Goal: Information Seeking & Learning: Learn about a topic

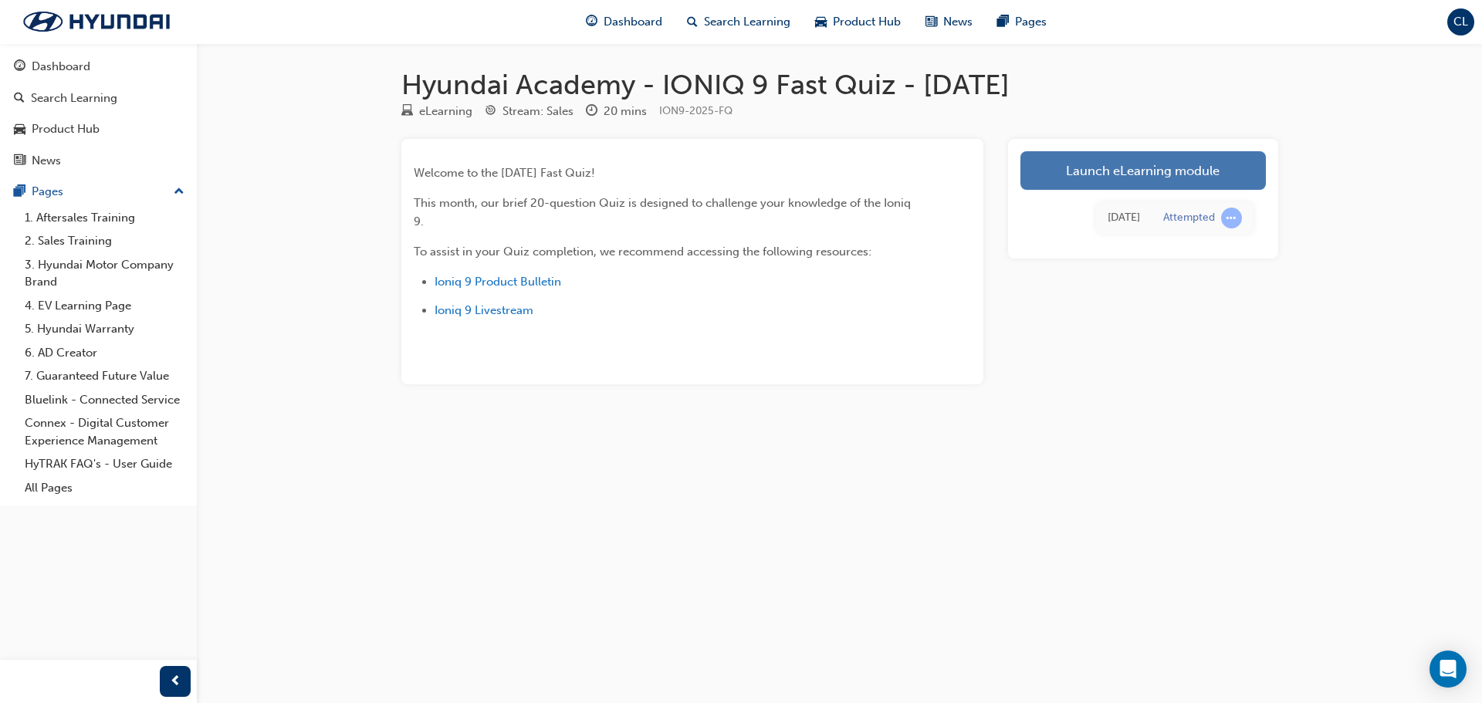
click at [1247, 167] on link "Launch eLearning module" at bounding box center [1142, 170] width 245 height 39
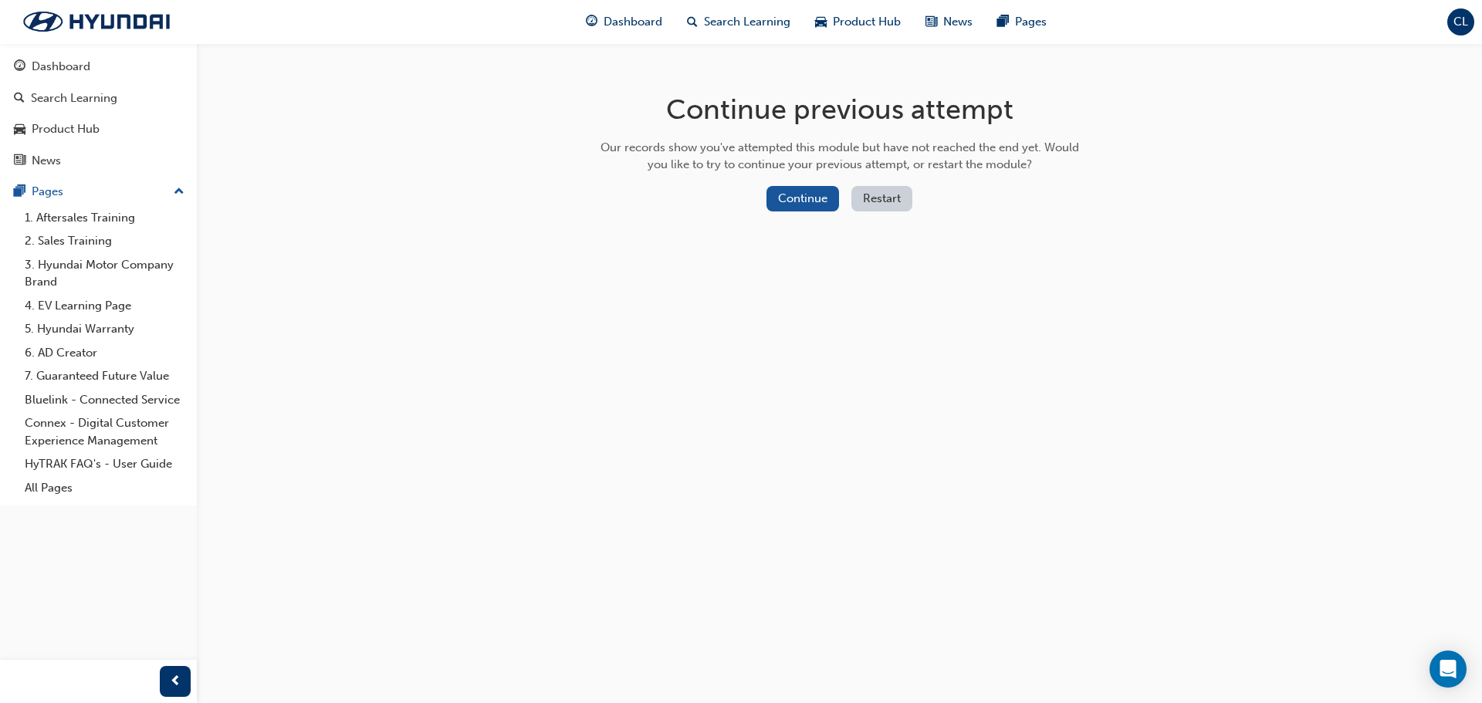
click at [913, 208] on div "Continue Restart" at bounding box center [839, 202] width 489 height 32
click at [904, 203] on button "Restart" at bounding box center [881, 198] width 61 height 25
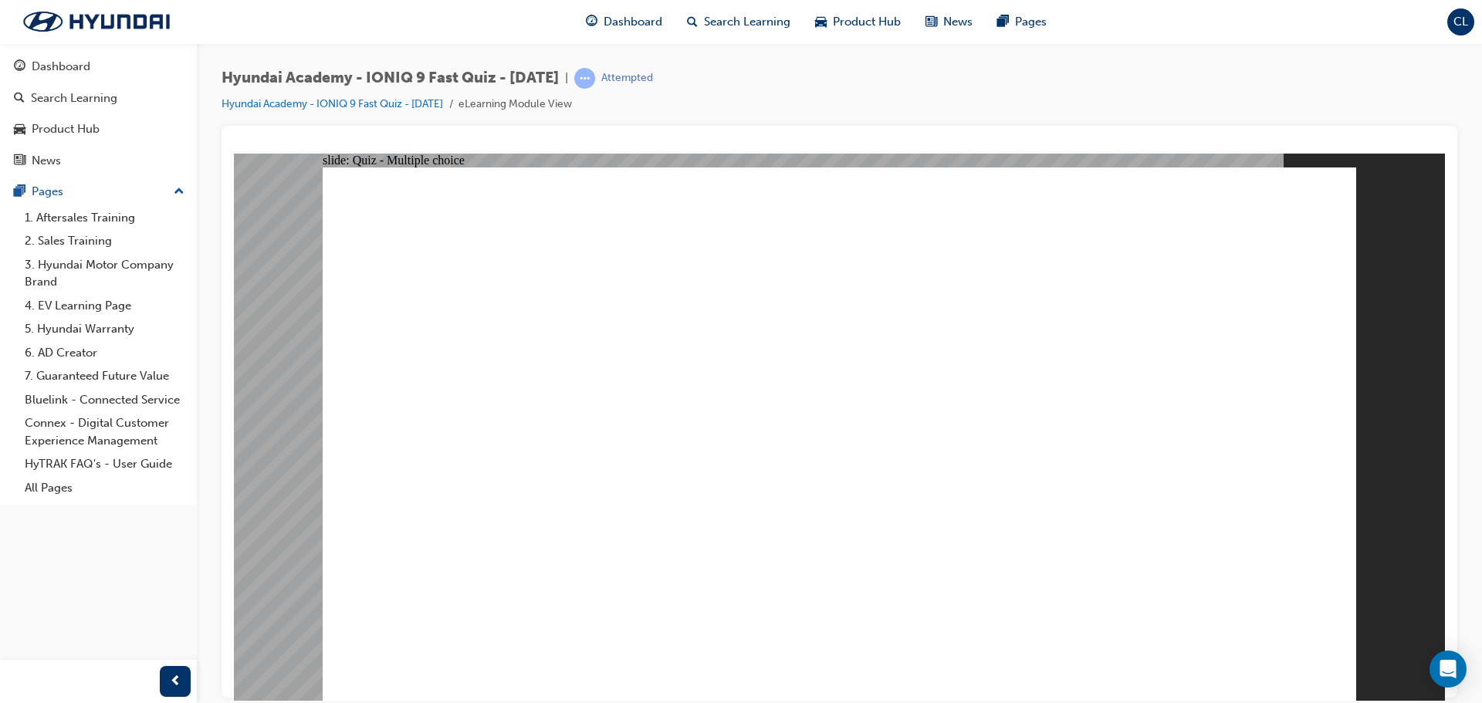
radio input "true"
drag, startPoint x: 1311, startPoint y: 667, endPoint x: 1262, endPoint y: 654, distance: 51.1
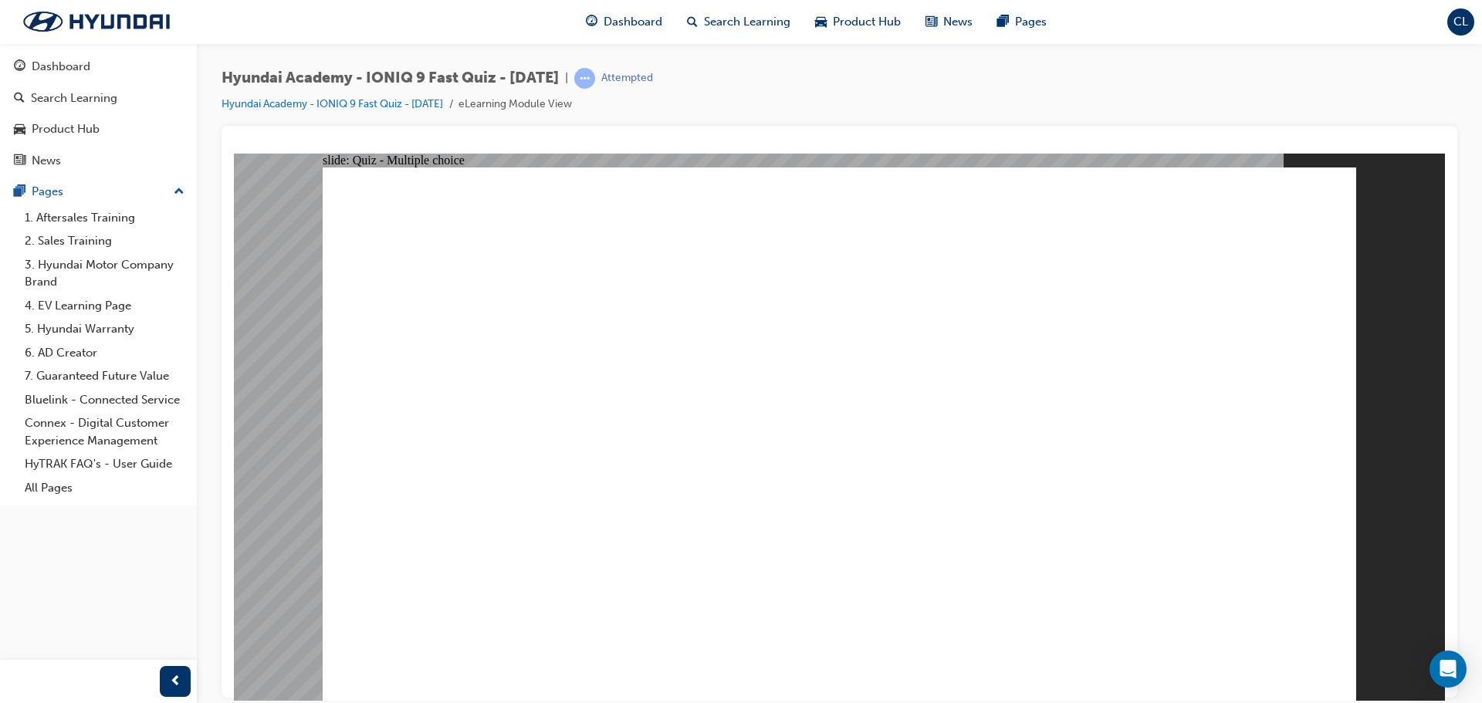
radio input "true"
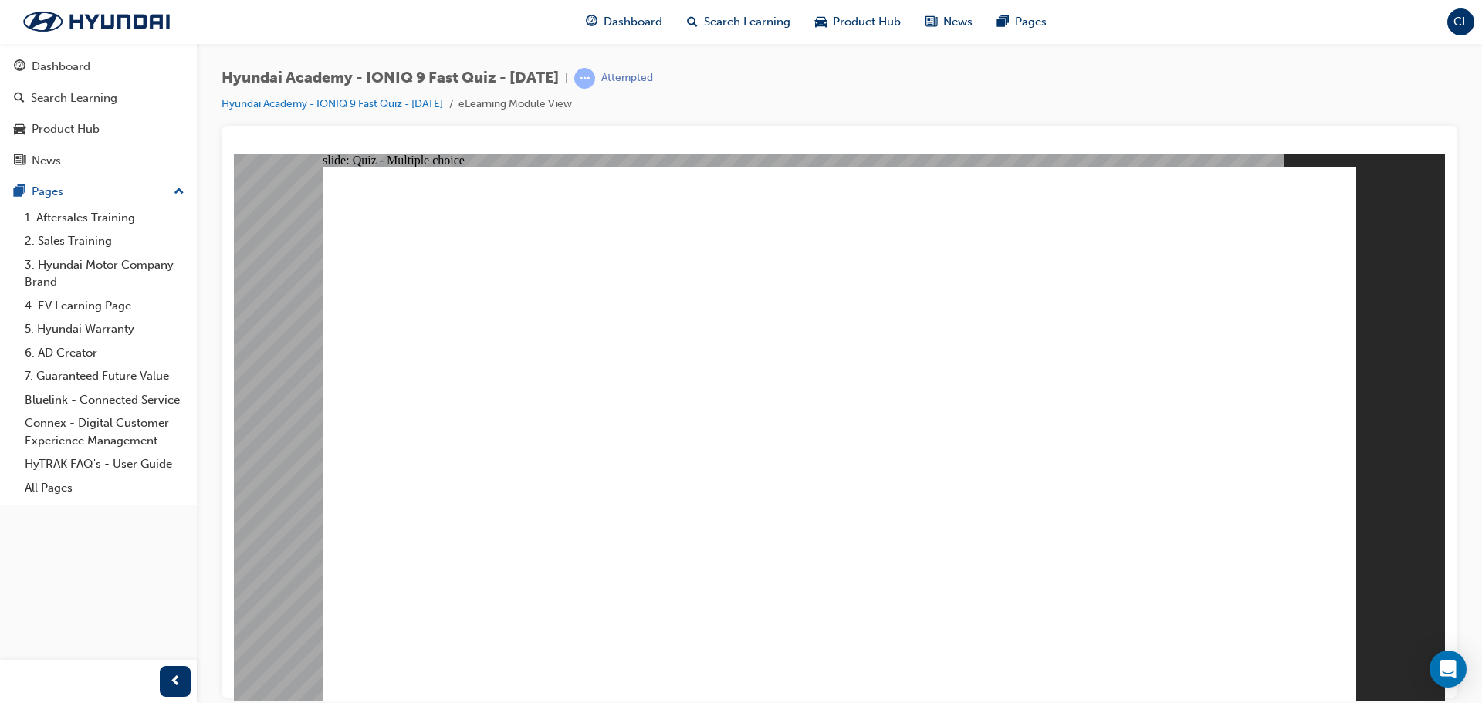
radio input "true"
drag, startPoint x: 839, startPoint y: 556, endPoint x: 836, endPoint y: 541, distance: 15.0
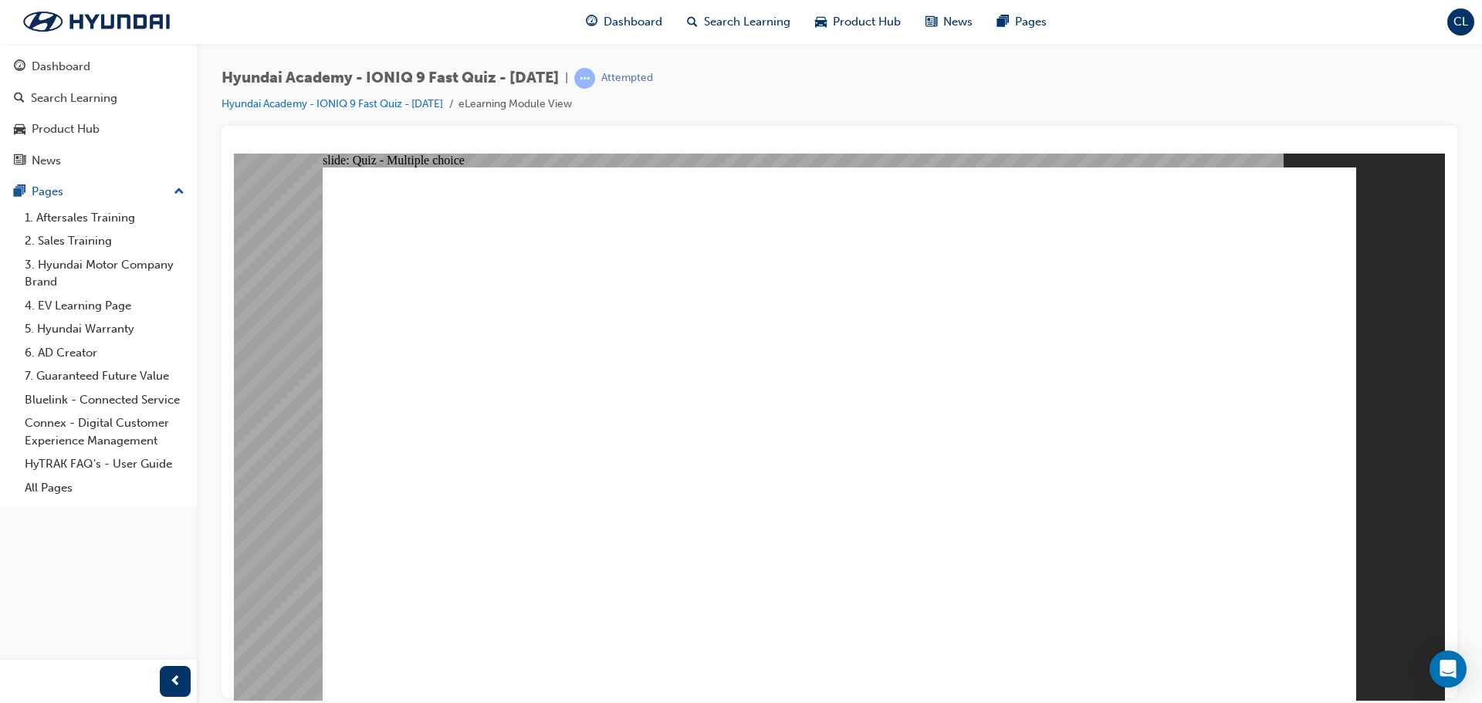
radio input "true"
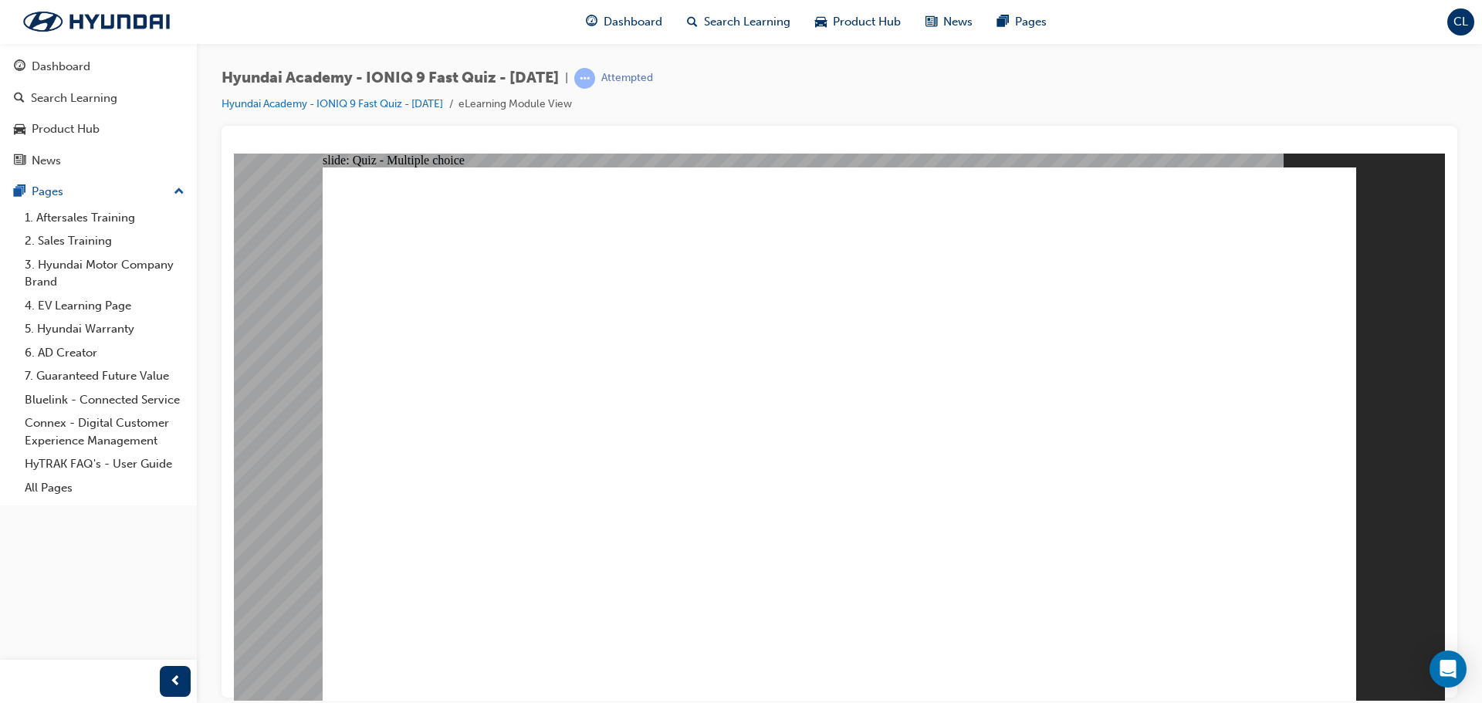
radio input "true"
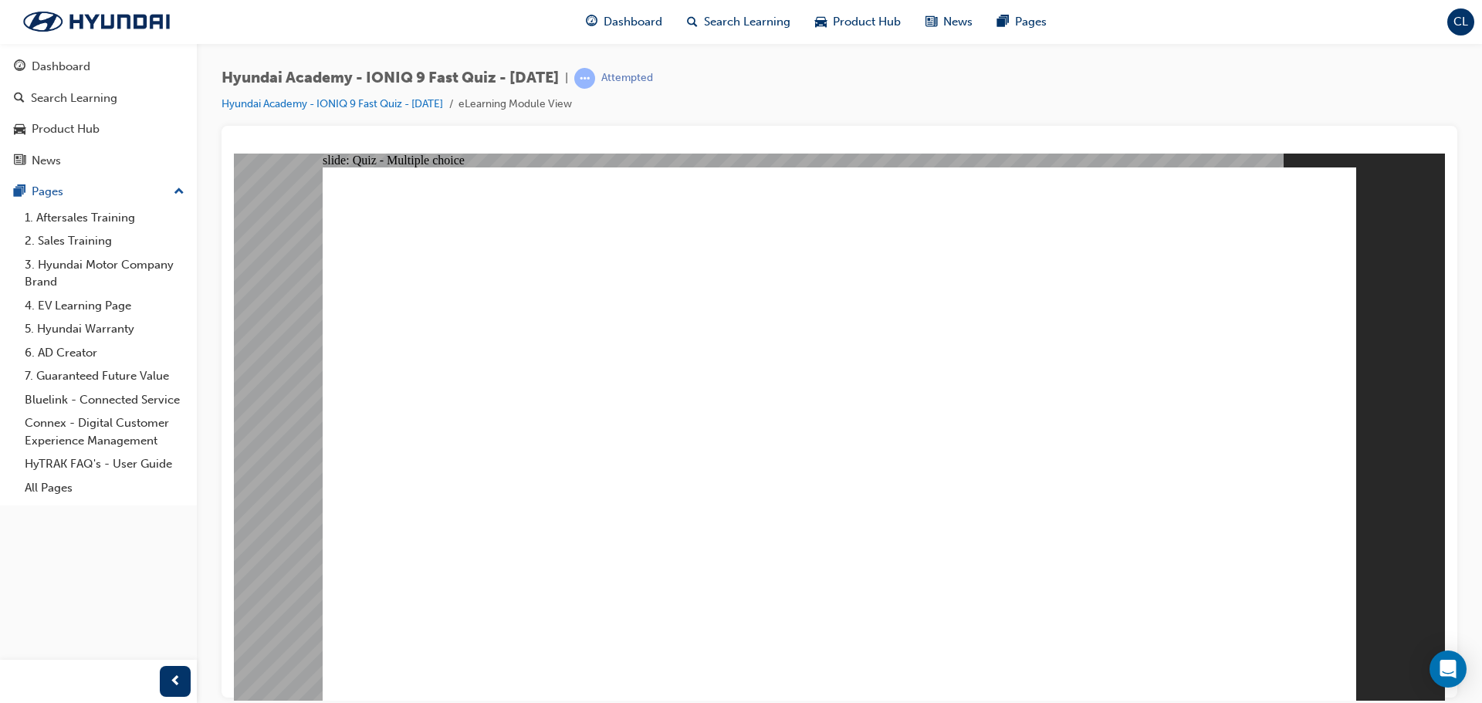
radio input "true"
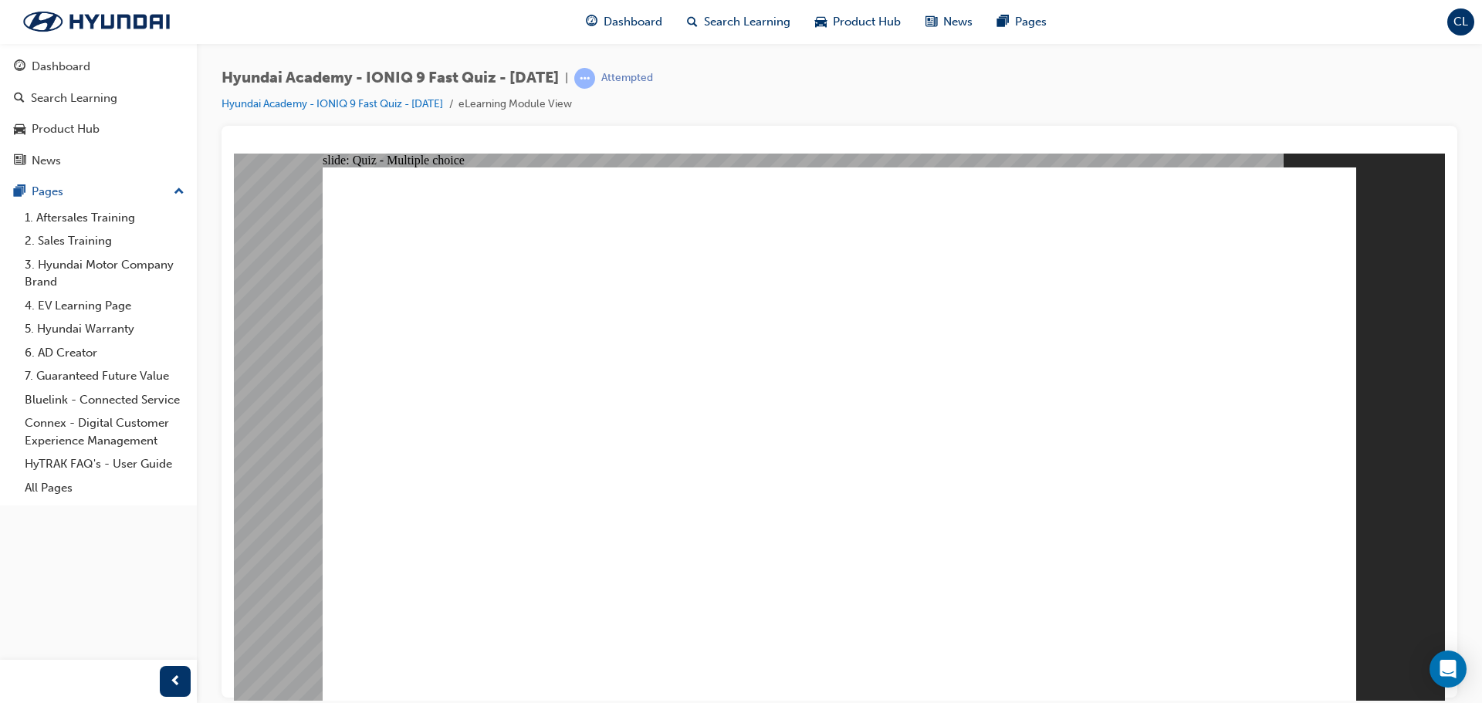
checkbox input "true"
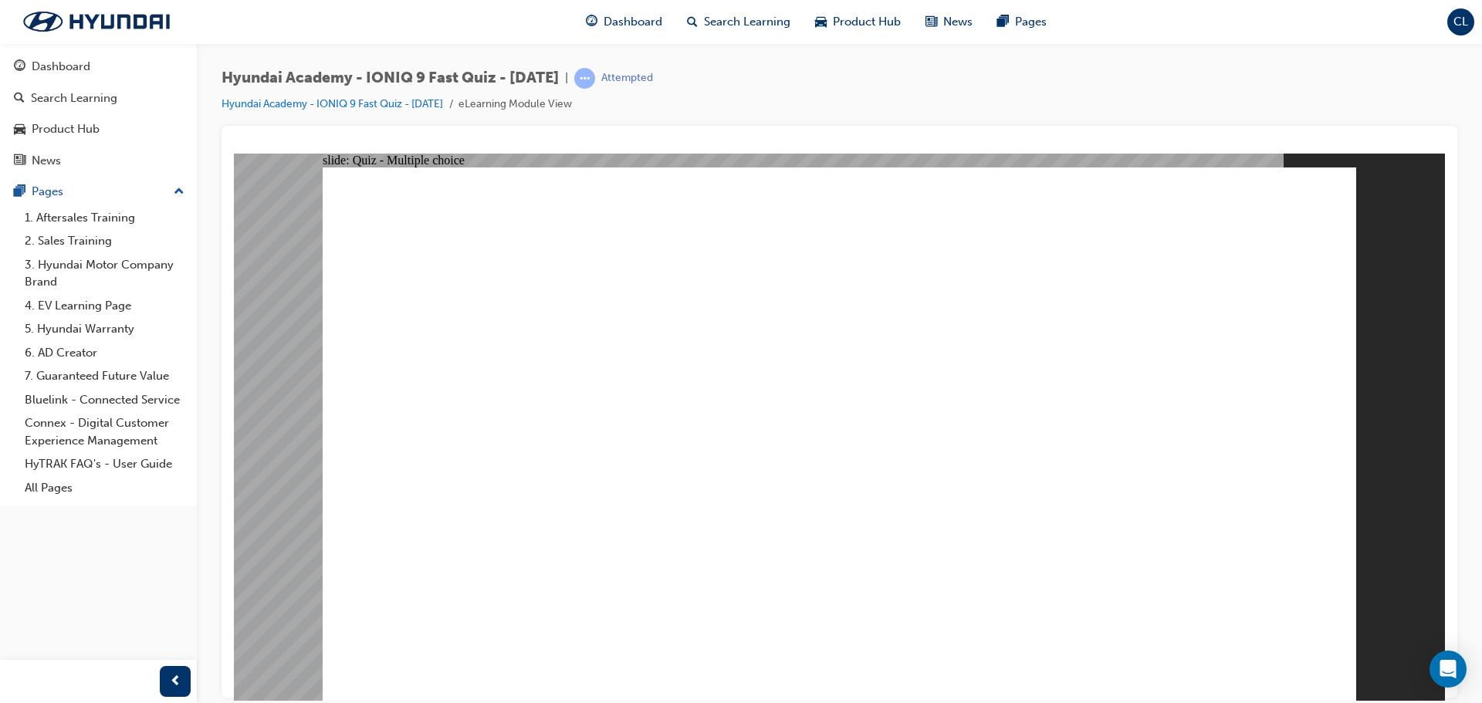
checkbox input "true"
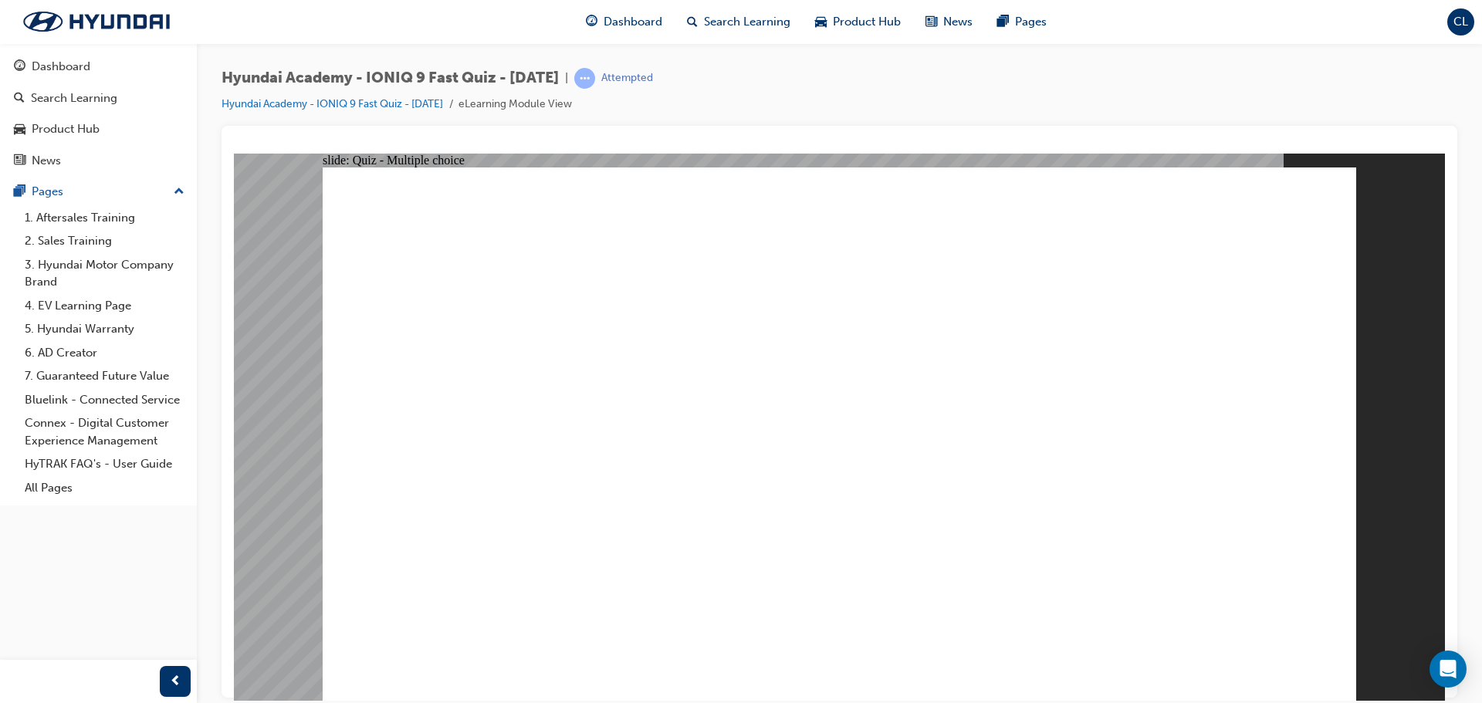
radio input "true"
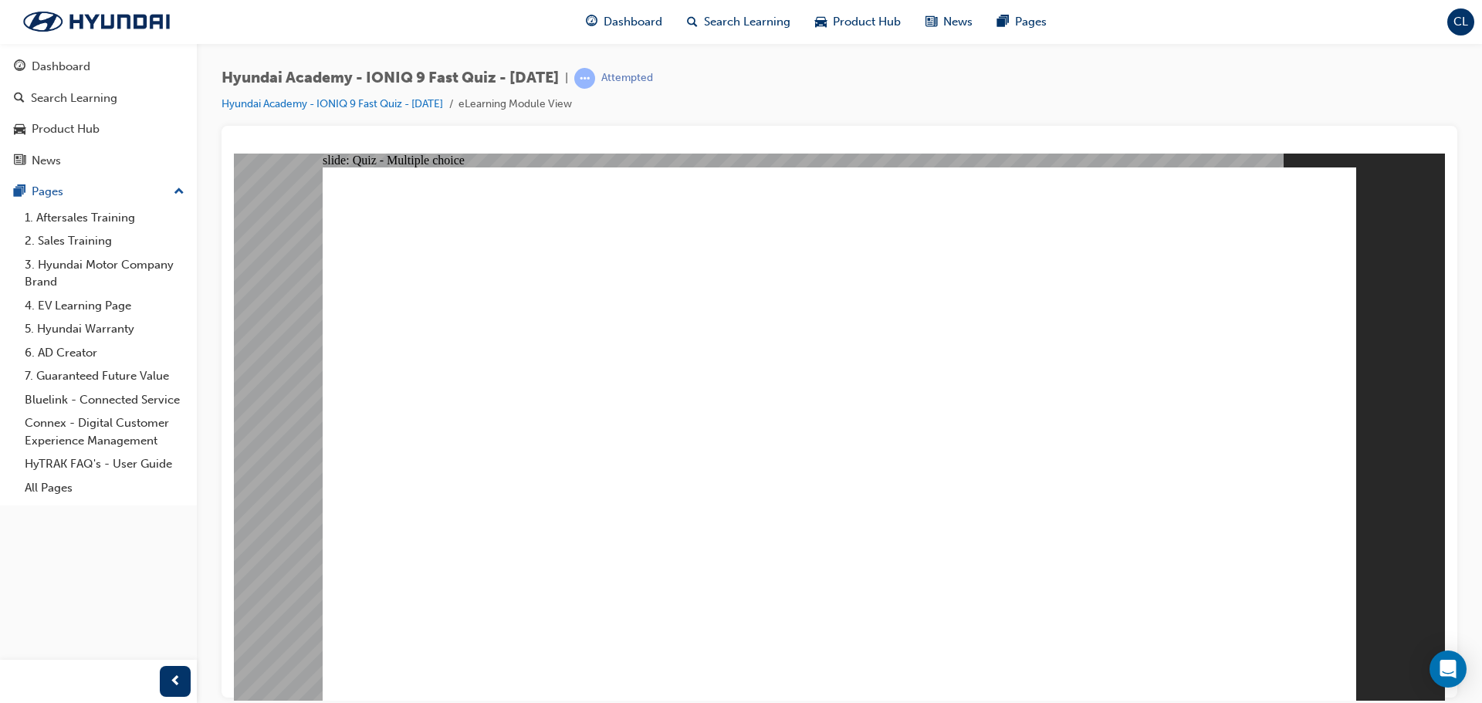
checkbox input "true"
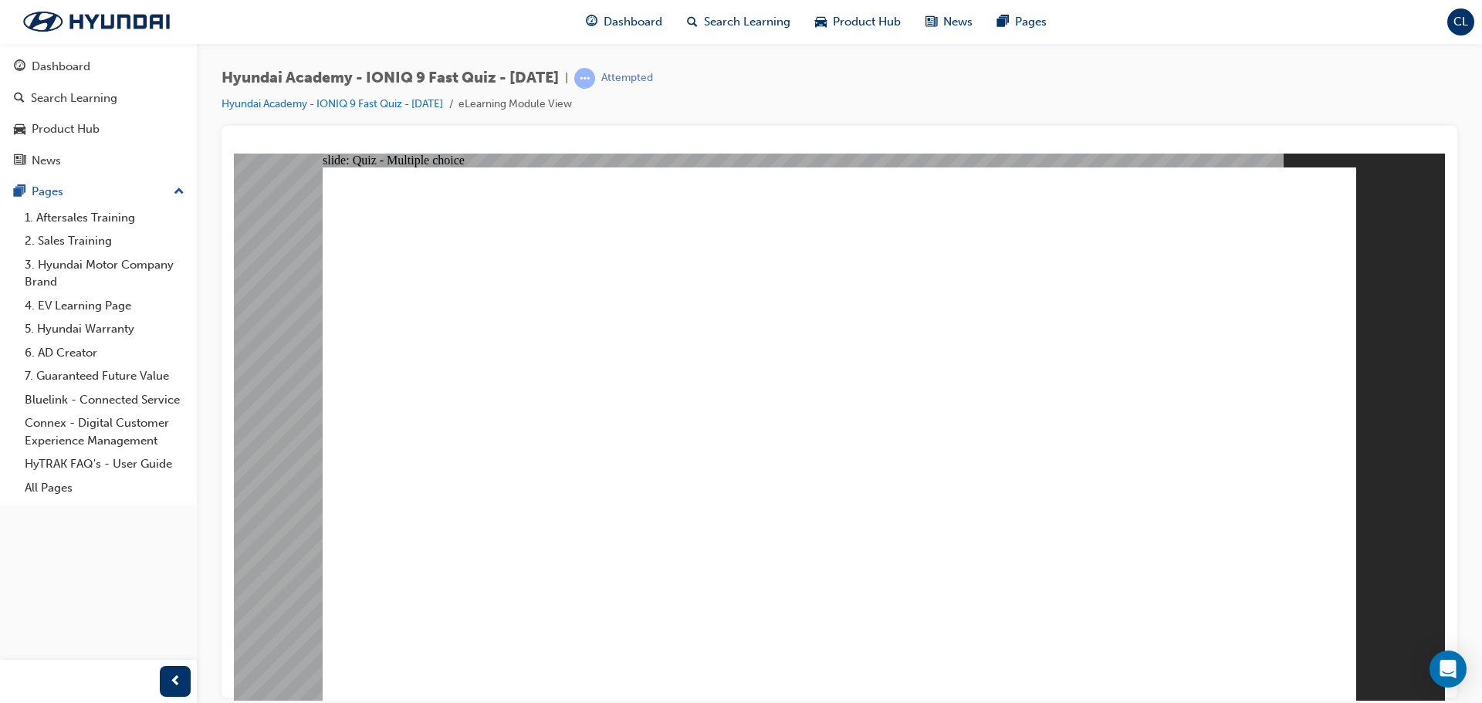
radio input "true"
drag, startPoint x: 873, startPoint y: 538, endPoint x: 852, endPoint y: 515, distance: 31.2
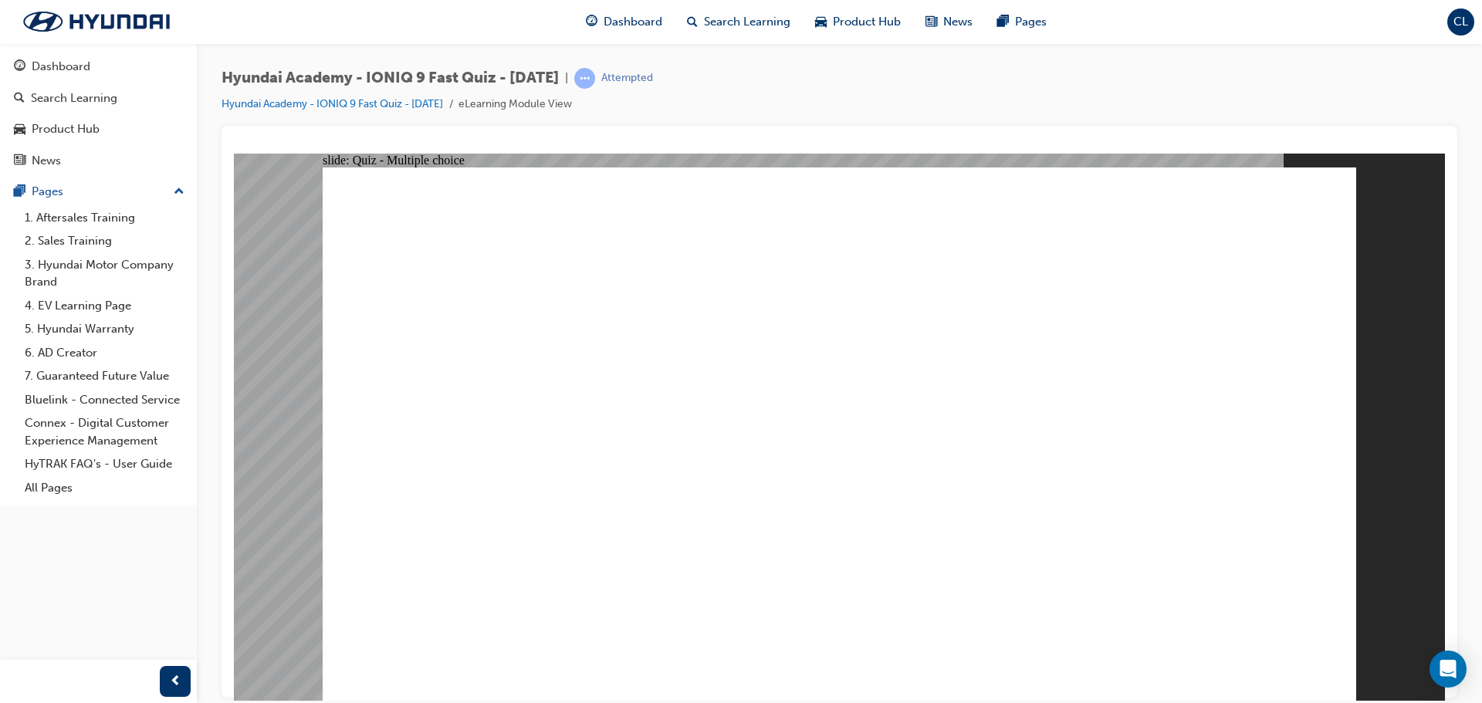
drag, startPoint x: 553, startPoint y: 413, endPoint x: 570, endPoint y: 399, distance: 22.5
radio input "true"
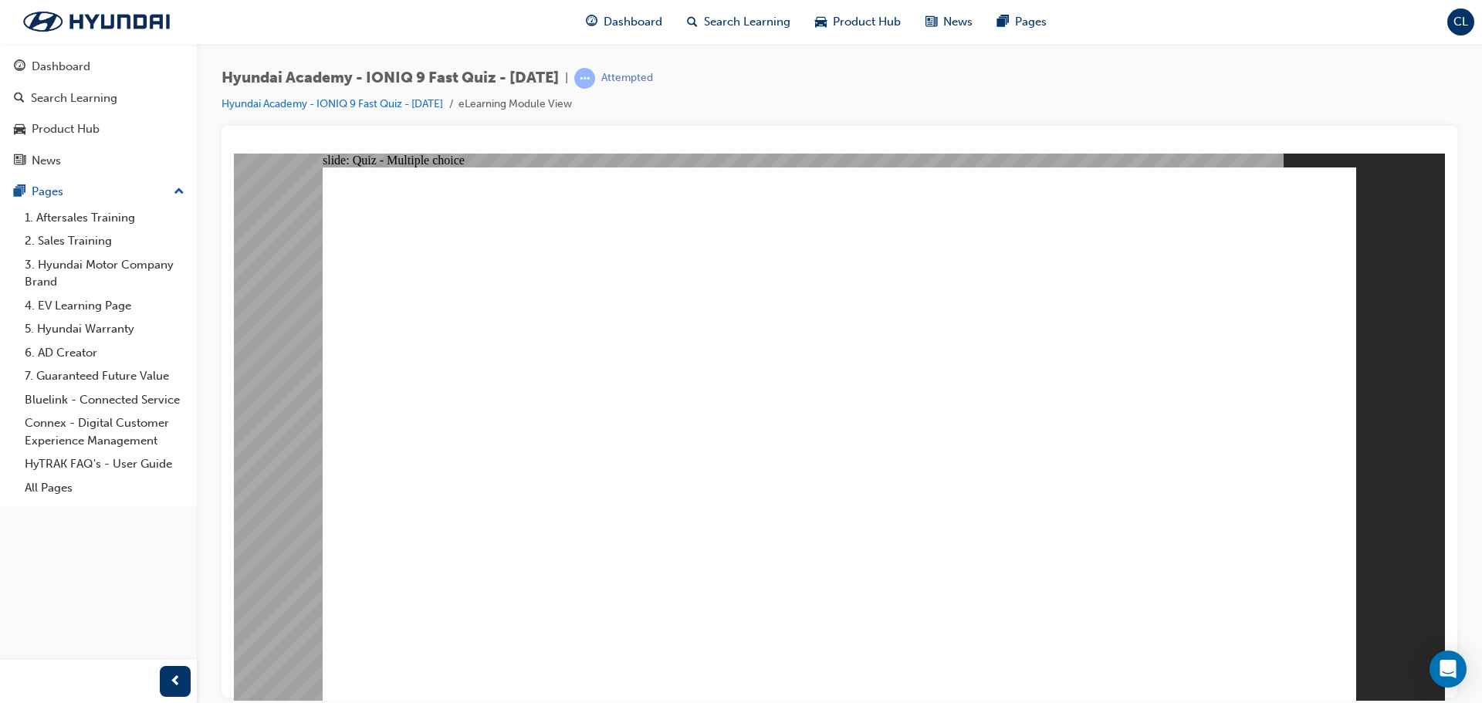
radio input "true"
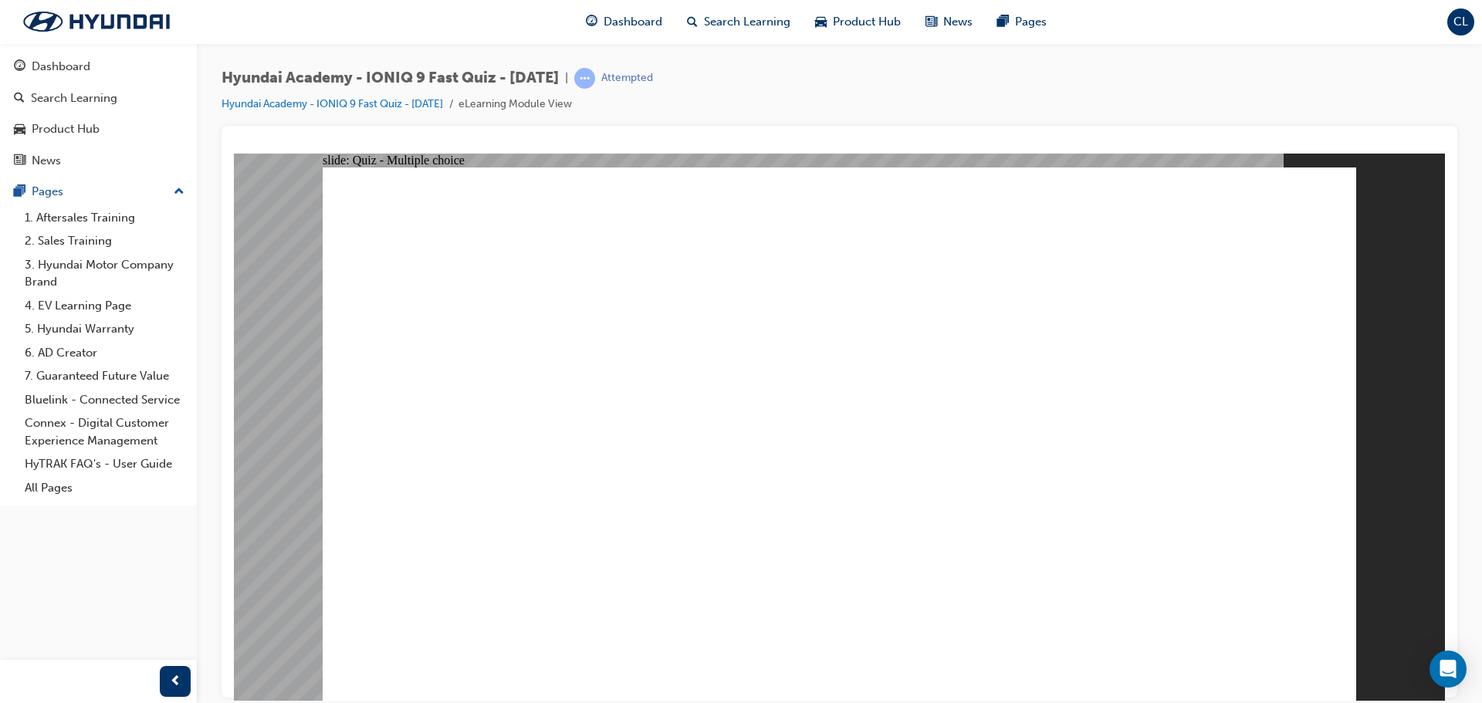
radio input "true"
drag, startPoint x: 1206, startPoint y: 658, endPoint x: 1299, endPoint y: 651, distance: 92.9
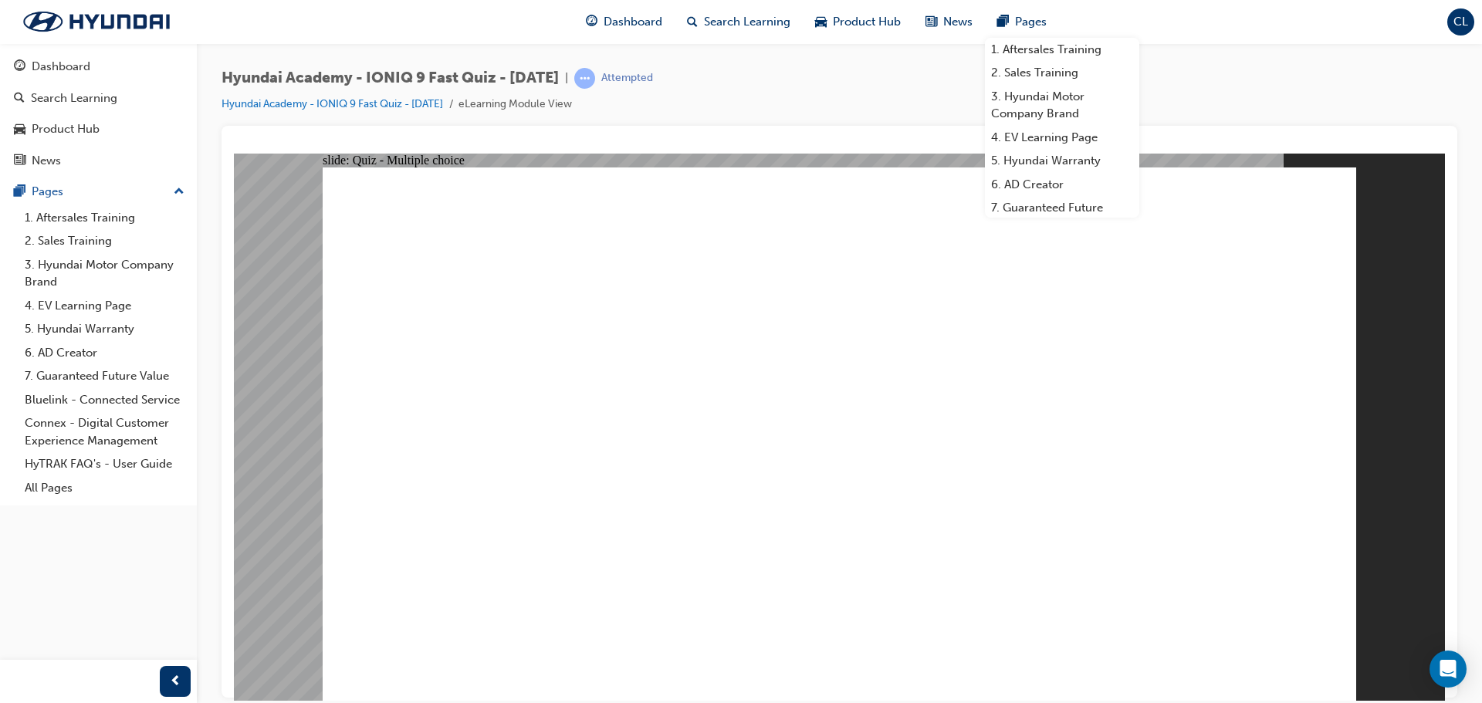
radio input "true"
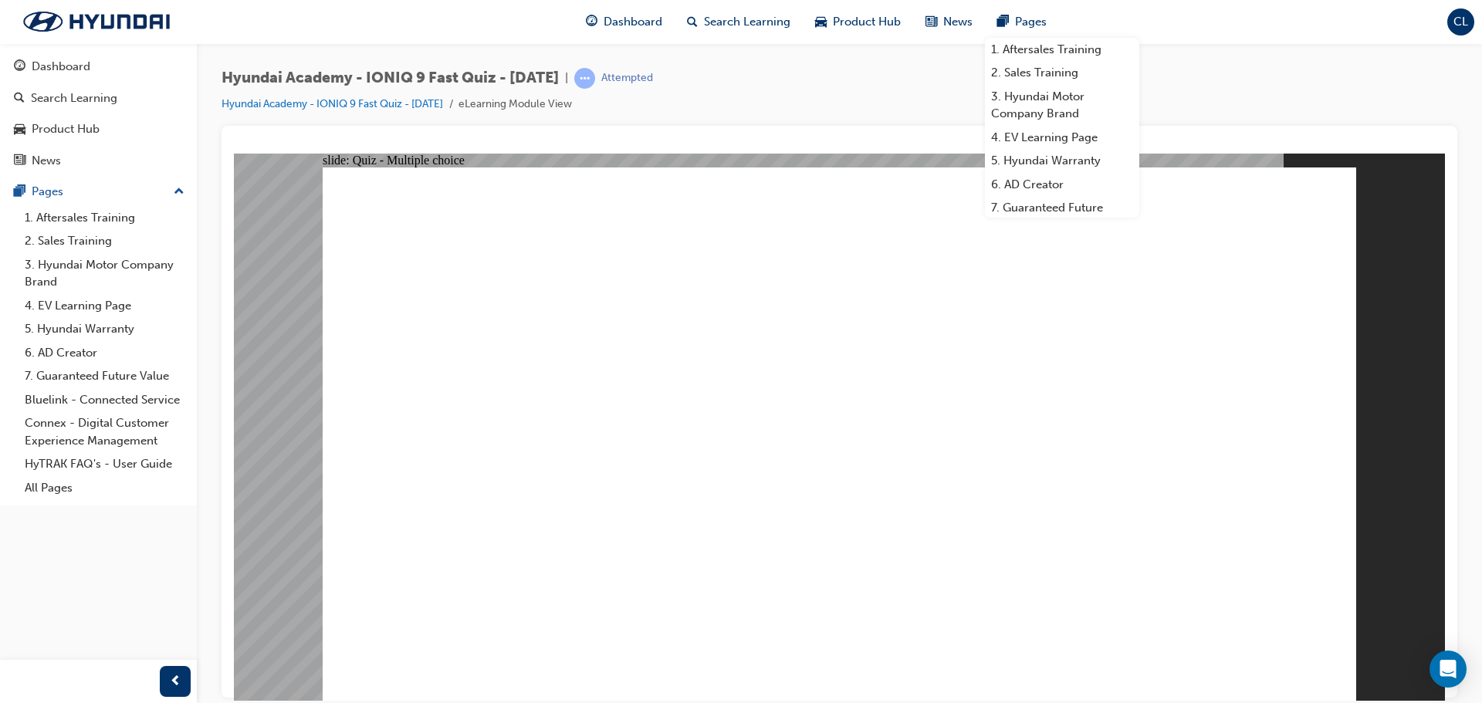
radio input "true"
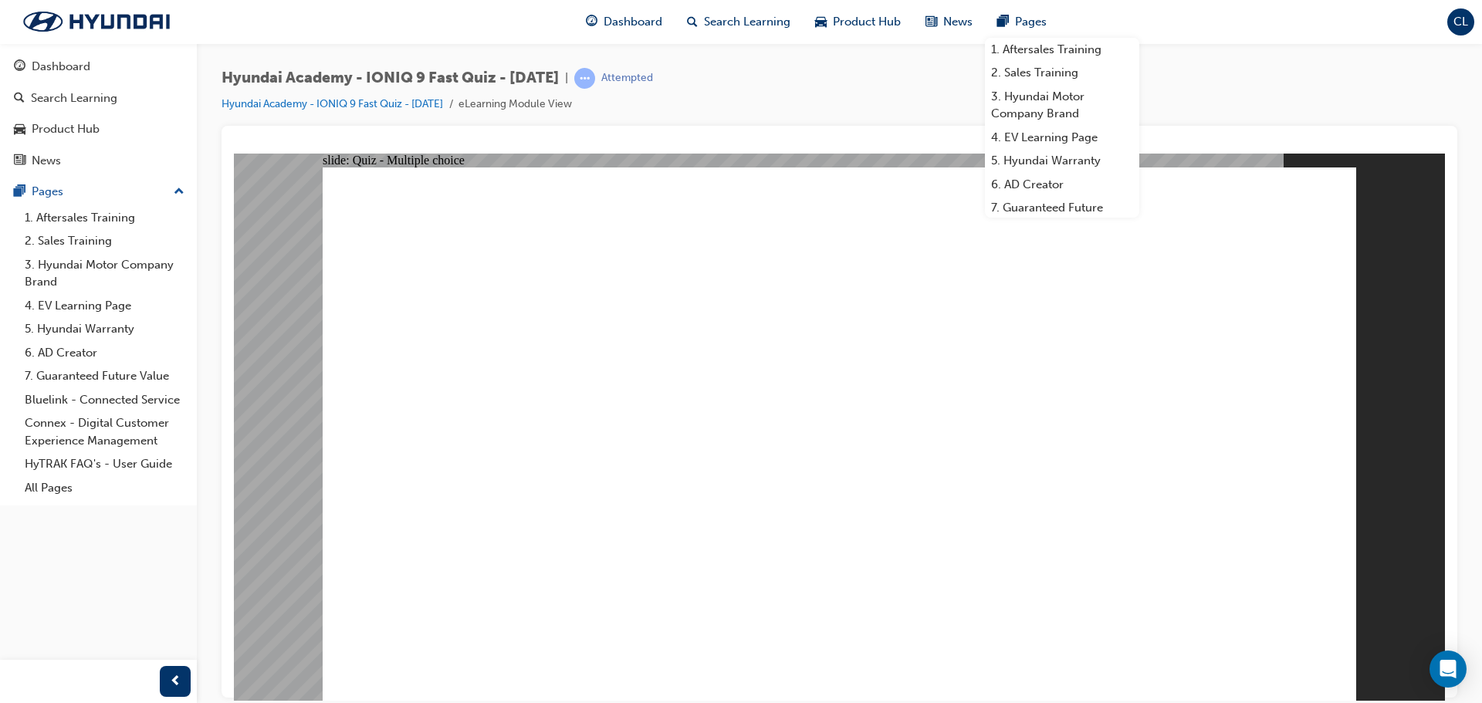
radio input "true"
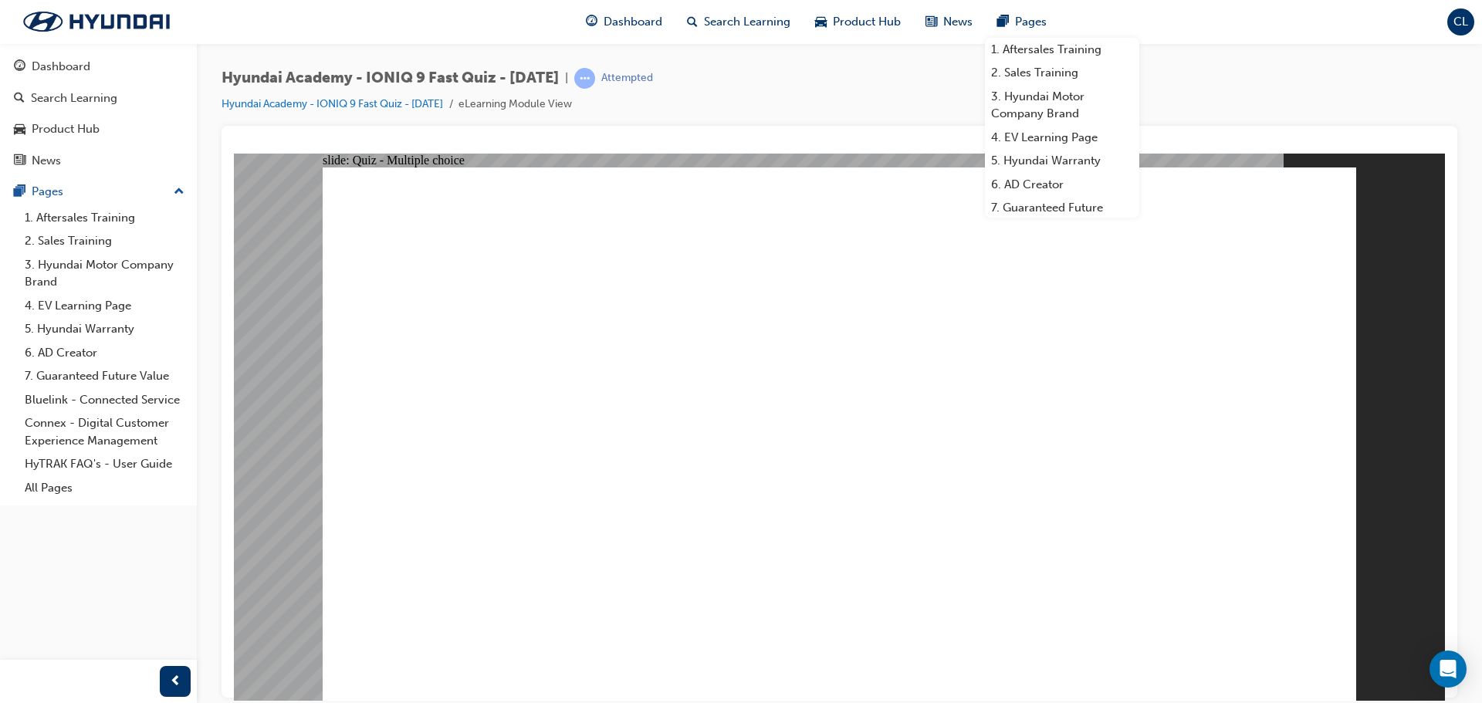
radio input "true"
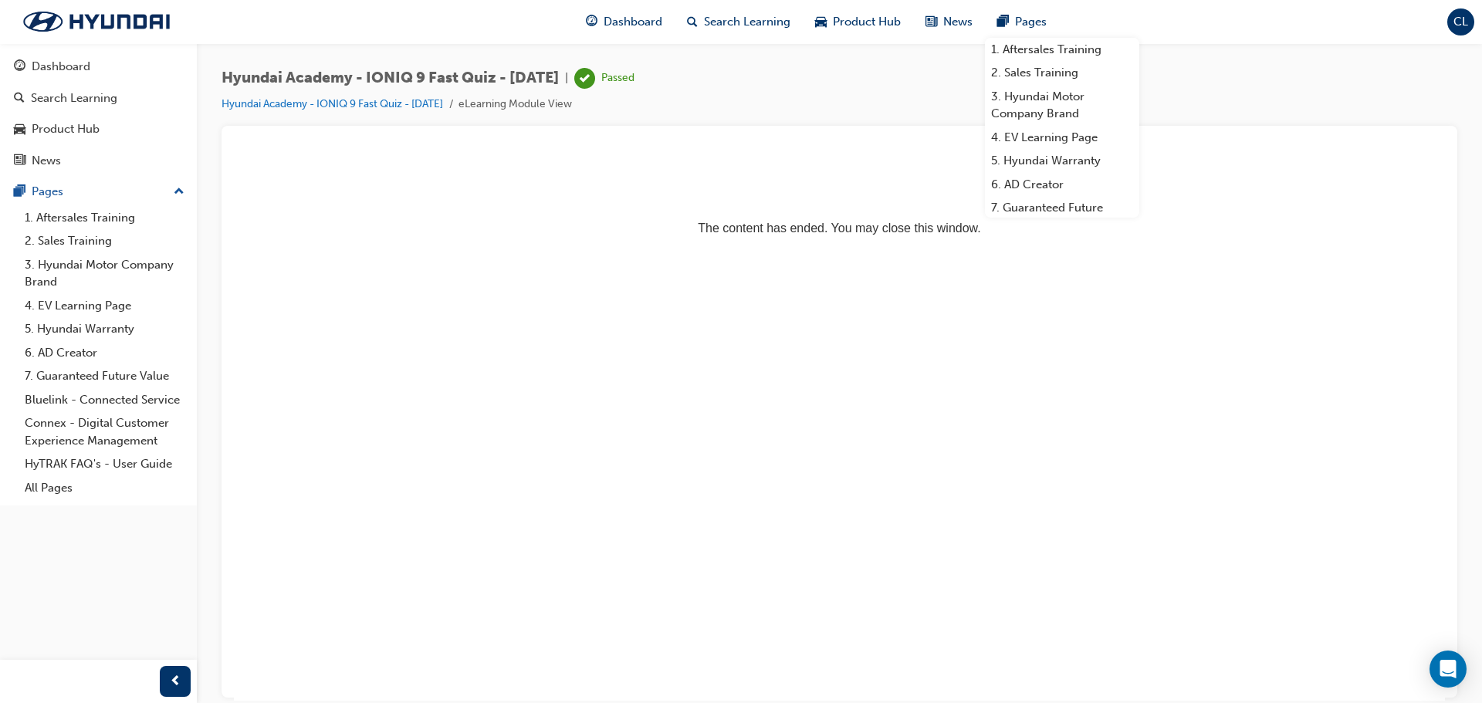
click at [870, 72] on div "Hyundai Academy - IONIQ 9 Fast Quiz - [DATE] | Passed Hyundai Academy - IONIQ 9…" at bounding box center [840, 97] width 1236 height 58
click at [1020, 28] on span "Pages" at bounding box center [1031, 22] width 32 height 18
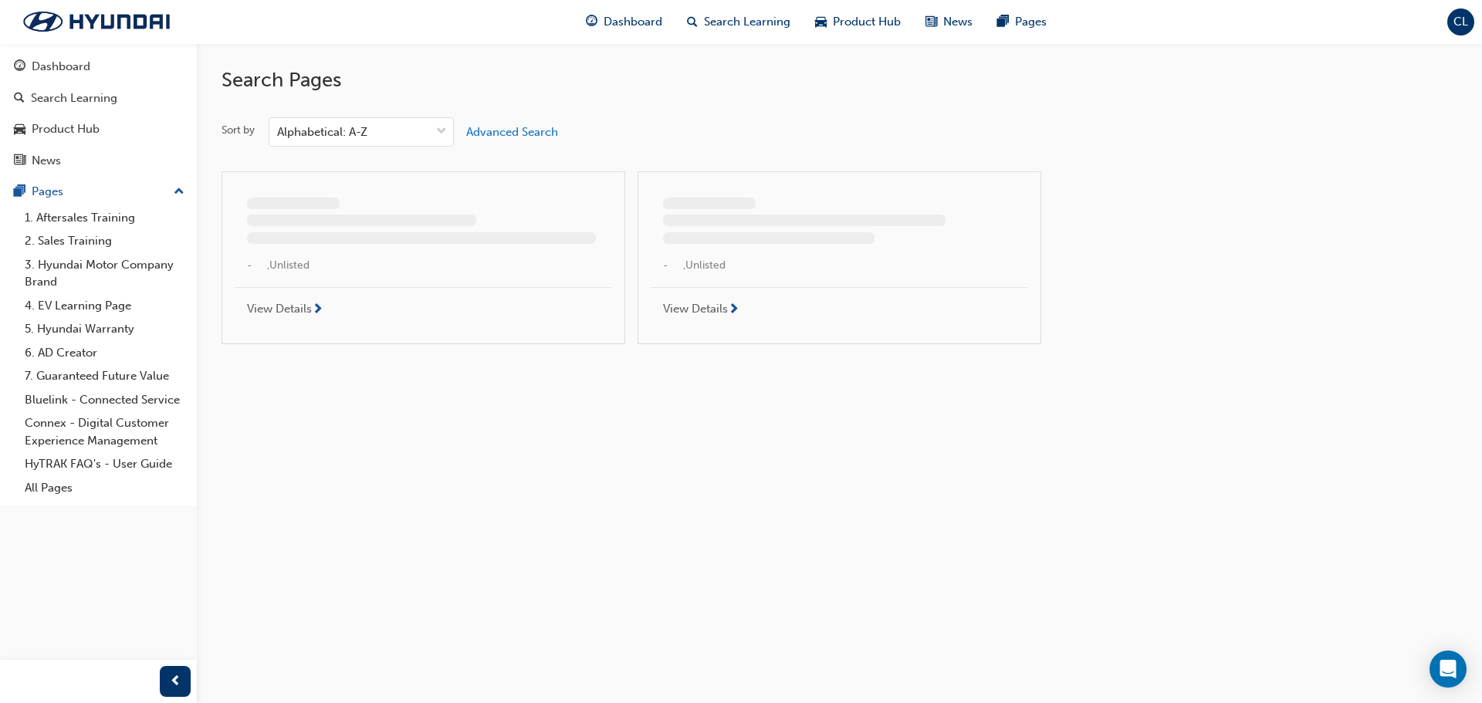
click at [868, 93] on div "Search Pages Sort by Alphabetical: A-Z Advanced Search - , Unlisted View Detail…" at bounding box center [840, 199] width 1236 height 313
